Goal: Task Accomplishment & Management: Manage account settings

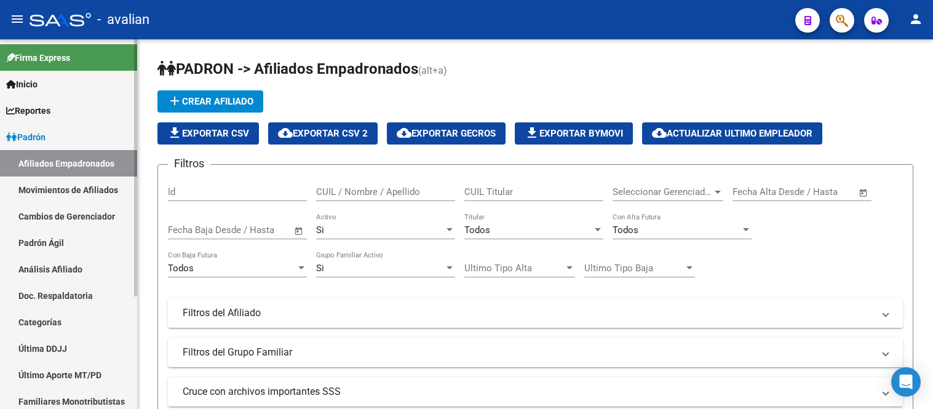
drag, startPoint x: 0, startPoint y: 0, endPoint x: 84, endPoint y: 186, distance: 203.6
click at [84, 186] on link "Movimientos de Afiliados" at bounding box center [68, 189] width 137 height 26
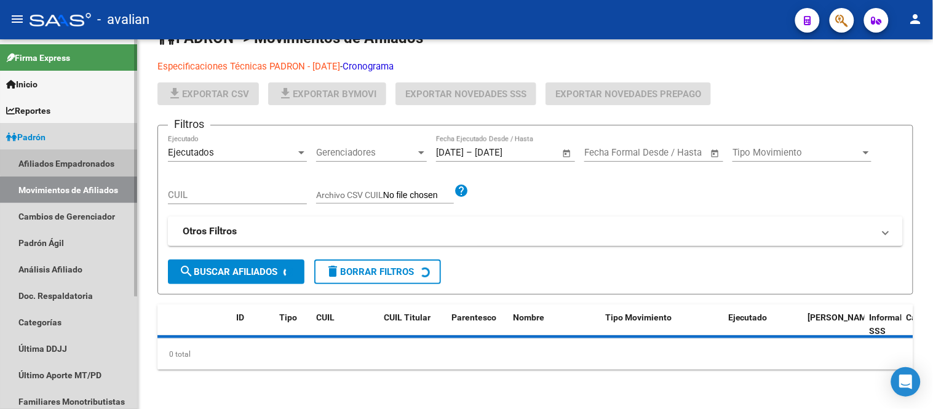
click at [77, 162] on link "Afiliados Empadronados" at bounding box center [68, 163] width 137 height 26
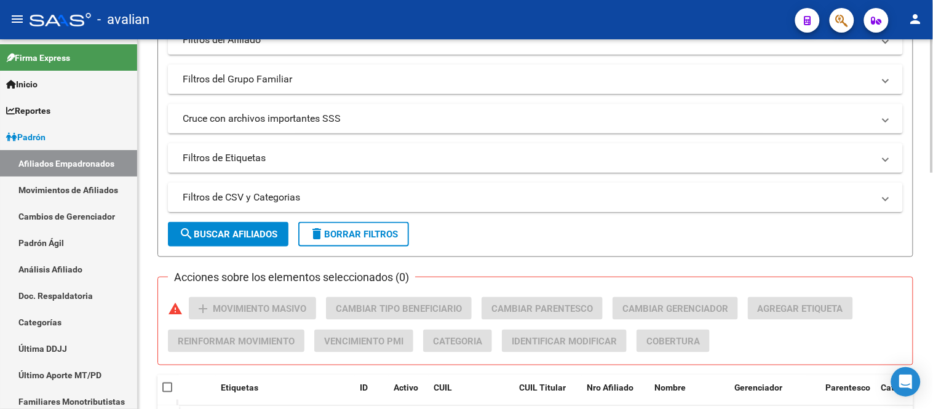
scroll to position [136, 0]
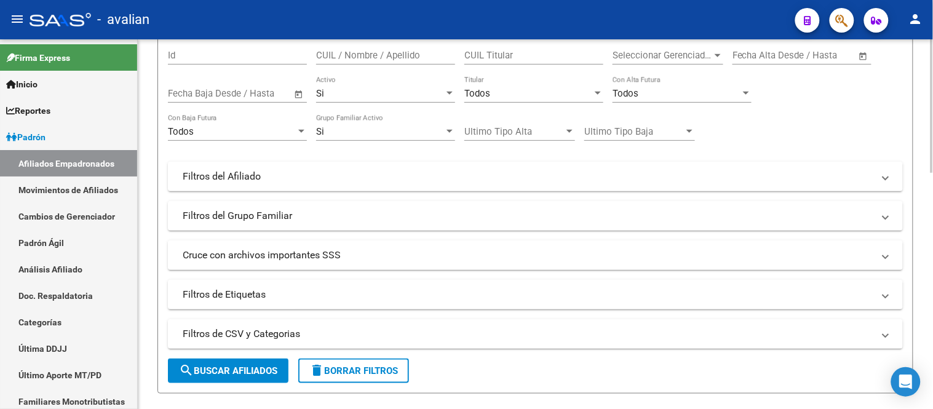
click at [374, 58] on input "CUIL / Nombre / Apellido" at bounding box center [385, 55] width 139 height 11
paste input "24379955327"
type input "24379955327"
click at [230, 364] on button "search Buscar Afiliados" at bounding box center [228, 370] width 120 height 25
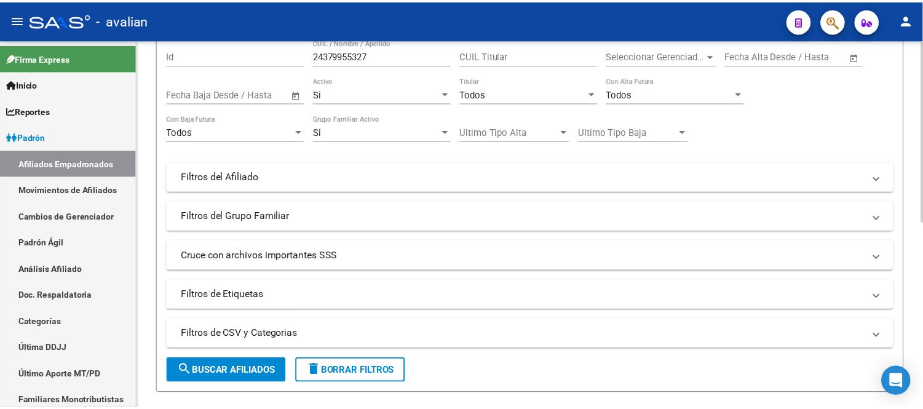
scroll to position [382, 0]
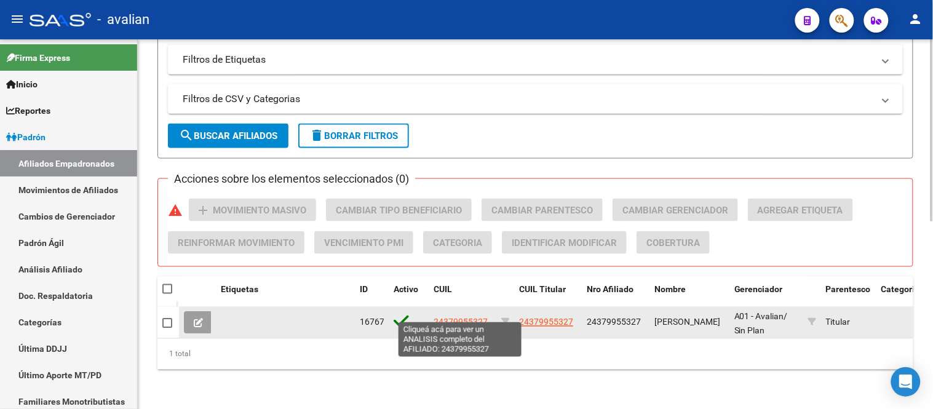
click at [459, 317] on span "24379955327" at bounding box center [460, 322] width 54 height 10
type textarea "24379955327"
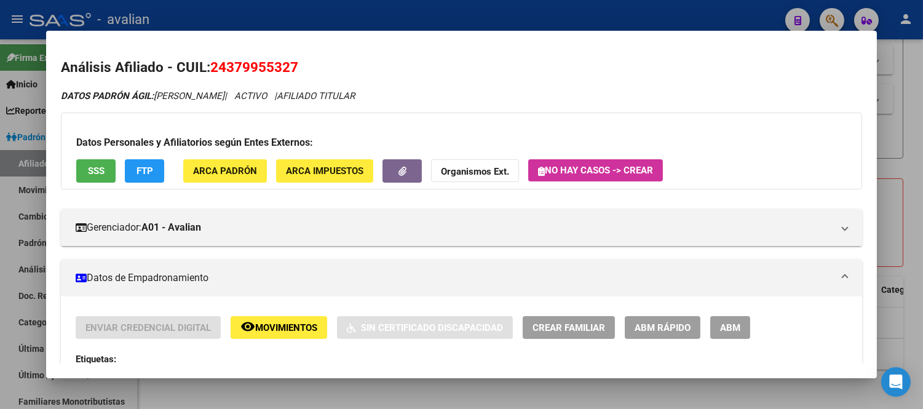
click at [721, 322] on span "ABM" at bounding box center [730, 327] width 20 height 11
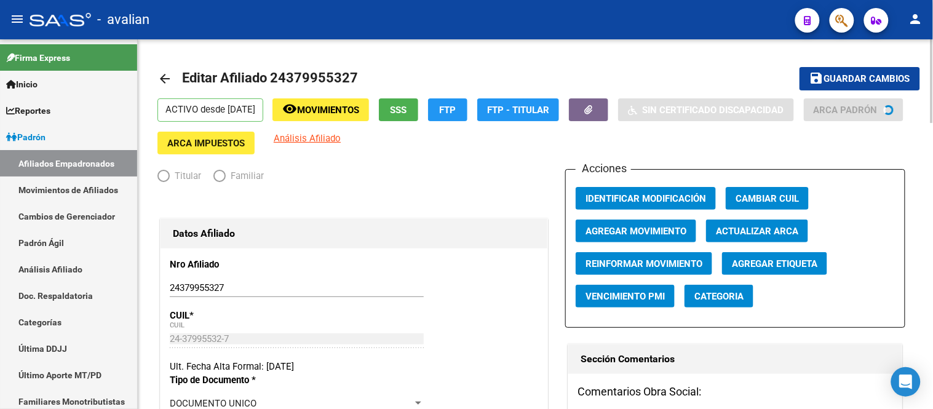
radio input "true"
type input "30-57785659-8"
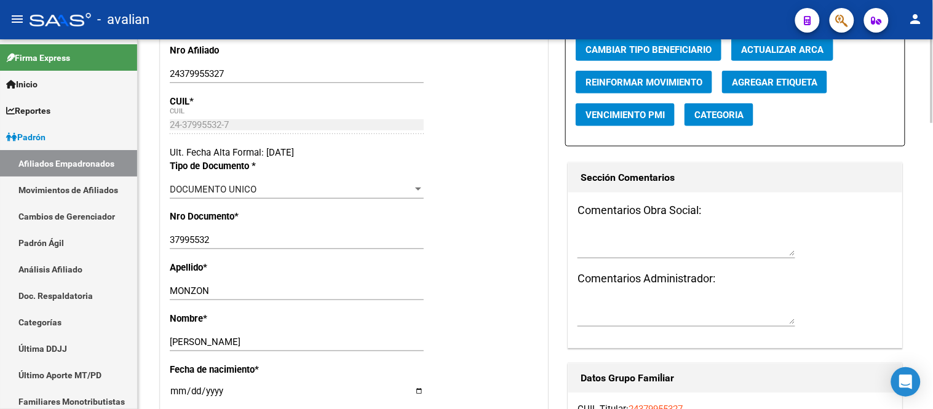
scroll to position [273, 0]
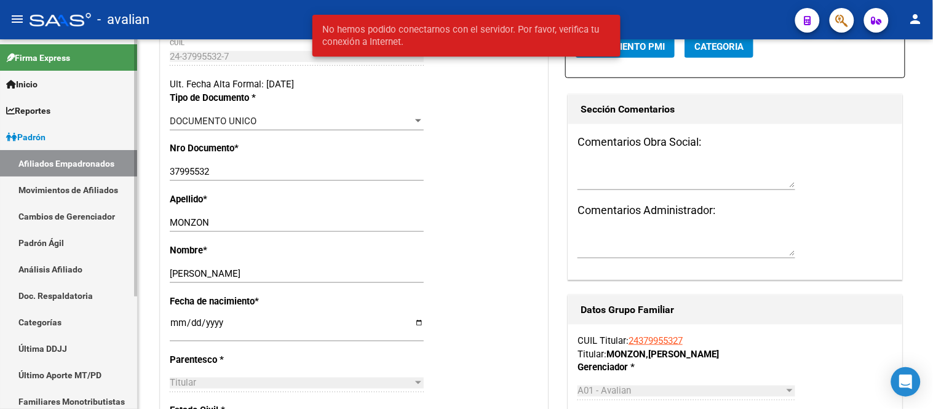
click at [90, 188] on link "Movimientos de Afiliados" at bounding box center [68, 189] width 137 height 26
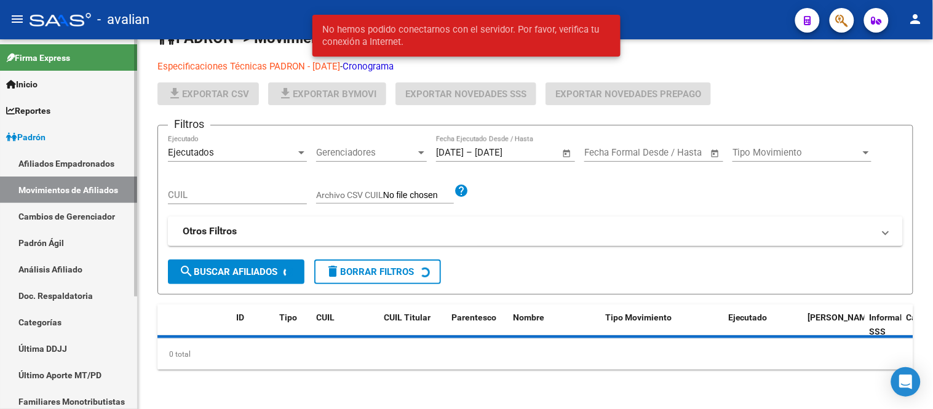
scroll to position [273, 0]
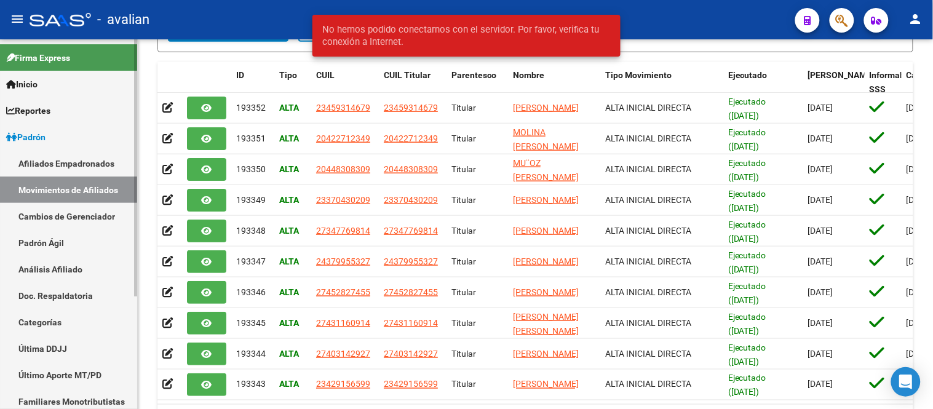
click at [90, 157] on link "Afiliados Empadronados" at bounding box center [68, 163] width 137 height 26
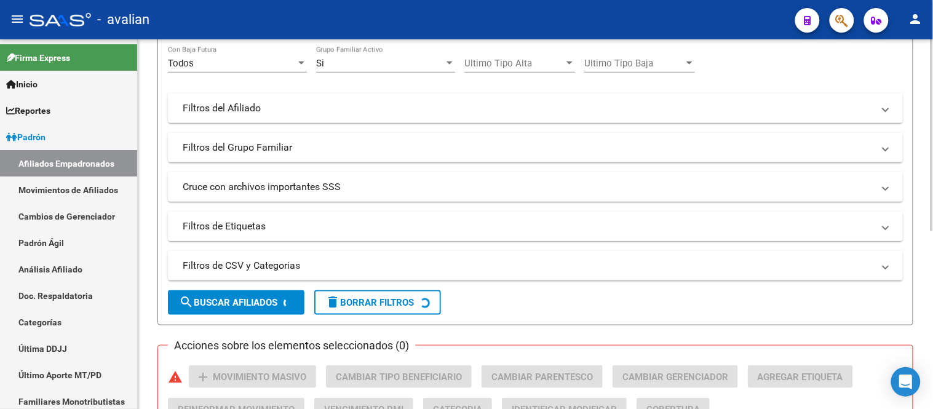
scroll to position [136, 0]
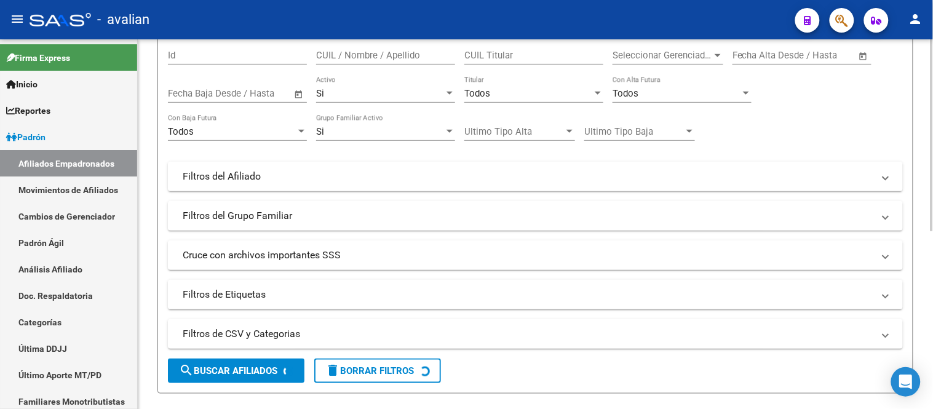
click at [384, 61] on div "CUIL / Nombre / Apellido" at bounding box center [385, 51] width 139 height 26
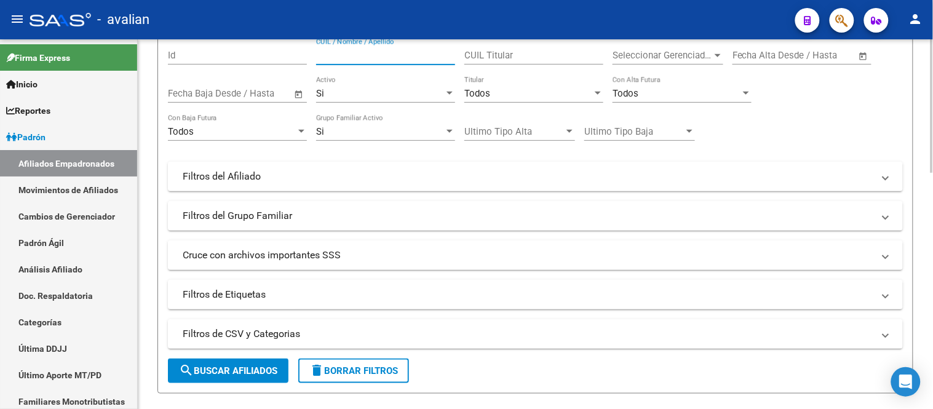
paste input "27347769814"
type input "27347769814"
click at [226, 370] on span "search Buscar Afiliados" at bounding box center [228, 370] width 98 height 11
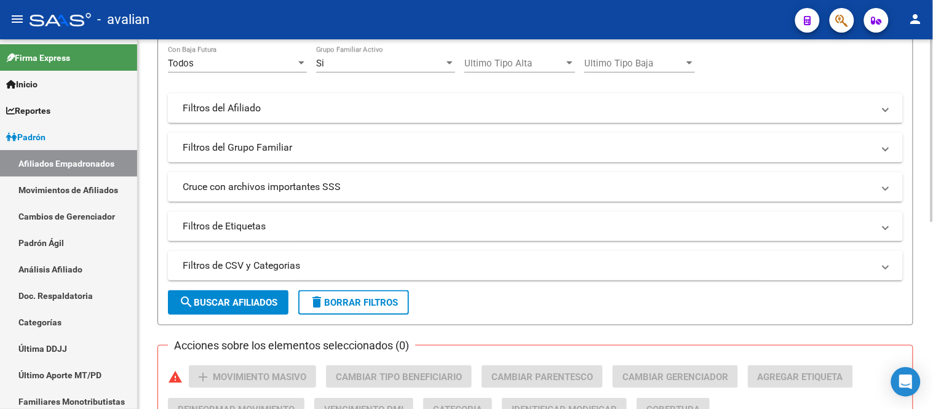
scroll to position [382, 0]
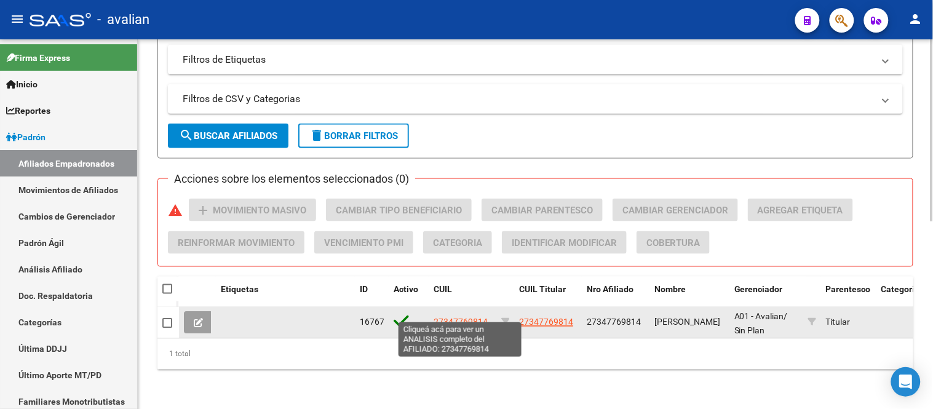
click at [456, 317] on span "27347769814" at bounding box center [460, 322] width 54 height 10
type textarea "27347769814"
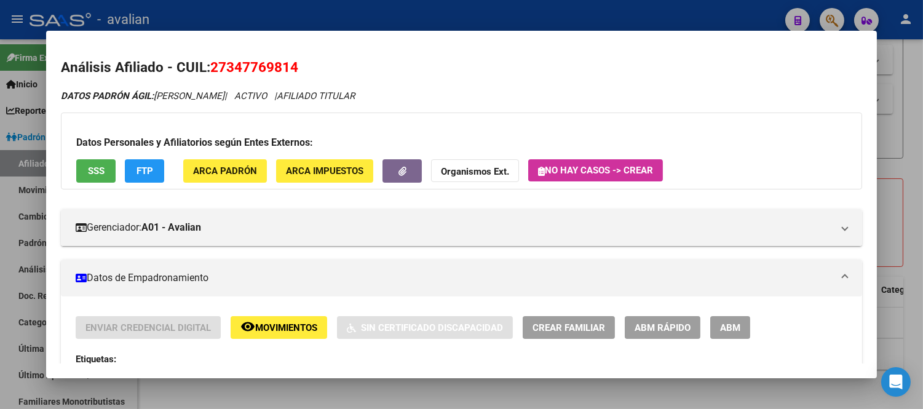
click at [727, 328] on span "ABM" at bounding box center [730, 327] width 20 height 11
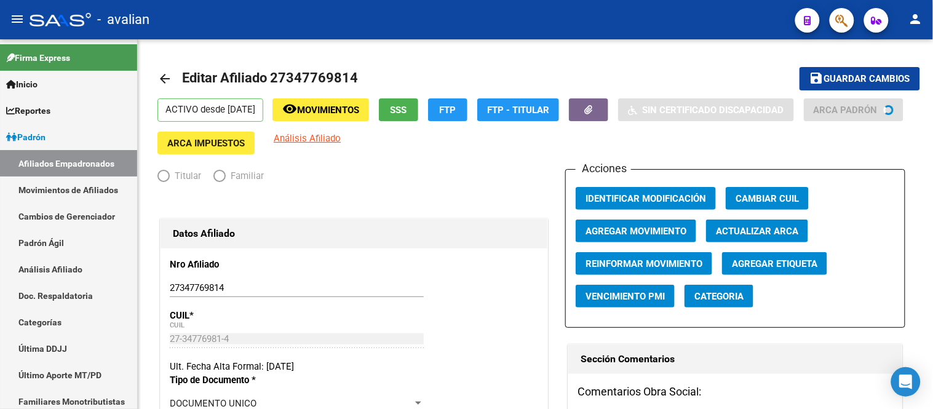
radio input "true"
type input "33-53014395-9"
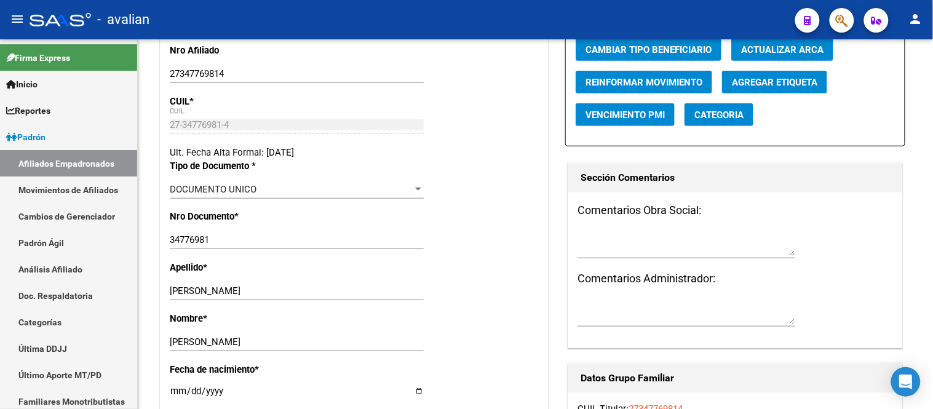
scroll to position [273, 0]
